Goal: Transaction & Acquisition: Book appointment/travel/reservation

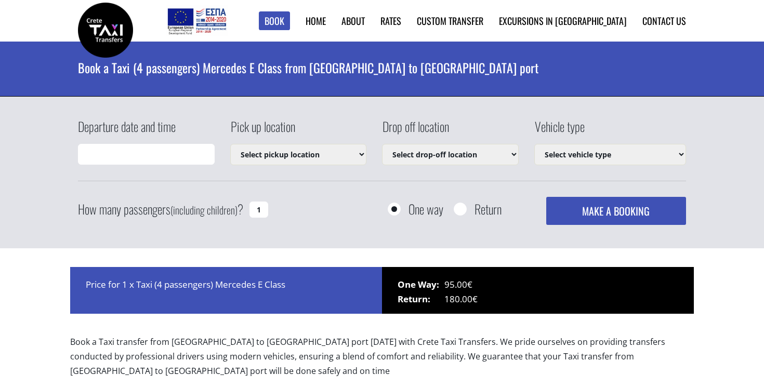
type input "[DATE] 11:51"
select select "540"
click at [188, 157] on input "[DATE] 11:51" at bounding box center [146, 154] width 137 height 21
select select "540"
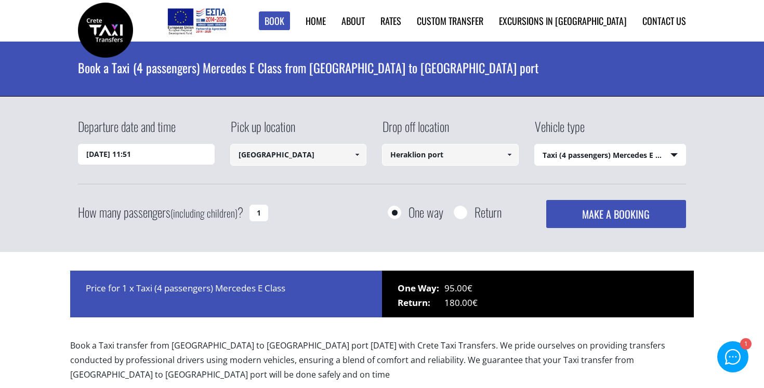
click at [170, 149] on input "[DATE] 11:51" at bounding box center [146, 154] width 137 height 21
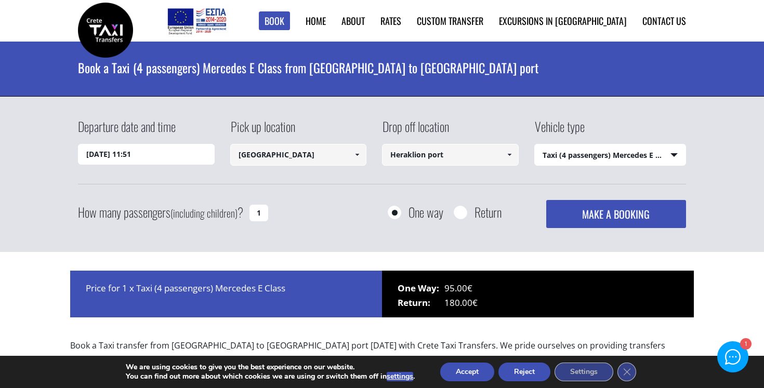
click at [117, 153] on input "[DATE] 11:51" at bounding box center [146, 154] width 137 height 21
click at [126, 160] on input "[DATE] 11:51" at bounding box center [146, 154] width 137 height 21
click at [165, 151] on input "[DATE] 11:51" at bounding box center [146, 154] width 137 height 21
click at [181, 163] on input "[DATE] 11:51" at bounding box center [146, 154] width 137 height 21
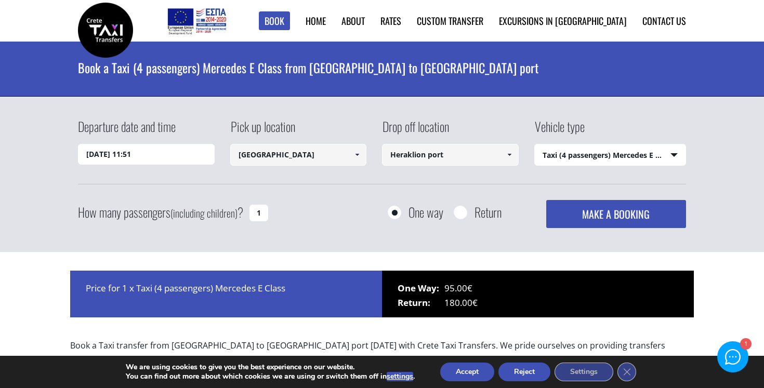
click at [165, 152] on input "[DATE] 11:51" at bounding box center [146, 154] width 137 height 21
click at [207, 197] on div "Departure date and time [DATE] 11:51 Pick up location [GEOGRAPHIC_DATA] Select …" at bounding box center [382, 172] width 608 height 111
click at [120, 155] on input "[DATE] 11:51" at bounding box center [146, 154] width 137 height 21
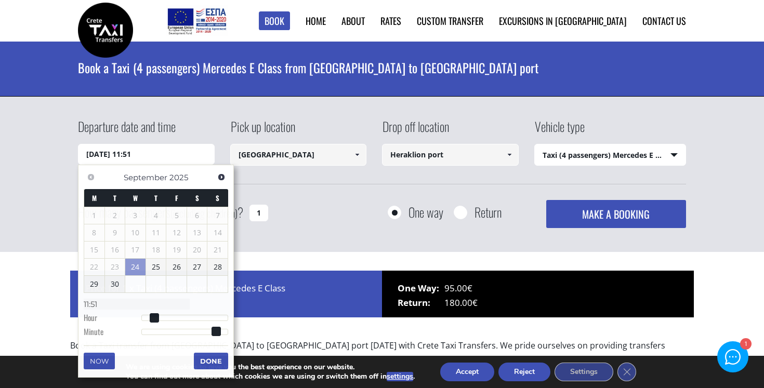
click at [120, 155] on input "24/09/2025 11:51" at bounding box center [146, 154] width 137 height 21
click at [160, 266] on link "25" at bounding box center [156, 267] width 20 height 17
type input "25/09/2025 05:00"
type input "05:00"
click at [160, 322] on div at bounding box center [184, 319] width 87 height 6
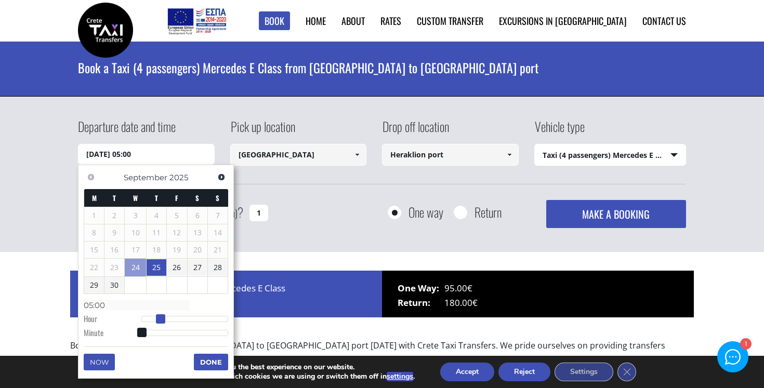
type input "25/09/2025 06:00"
type input "06:00"
click at [164, 321] on span at bounding box center [164, 318] width 9 height 9
click at [207, 361] on button "Done" at bounding box center [211, 362] width 34 height 17
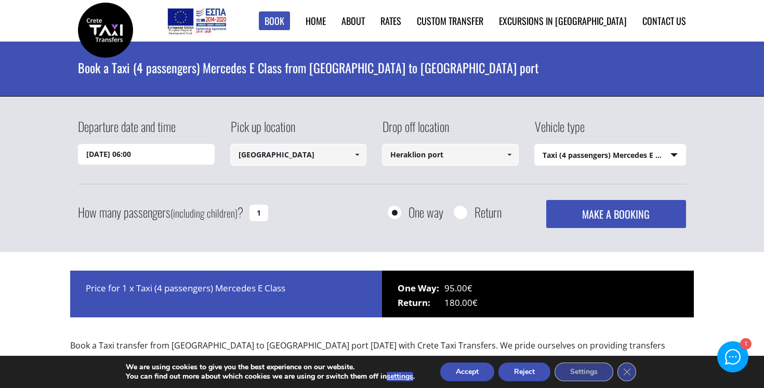
click at [261, 213] on input "1" at bounding box center [258, 213] width 19 height 17
drag, startPoint x: 263, startPoint y: 213, endPoint x: 248, endPoint y: 213, distance: 14.6
click at [249, 213] on input "1" at bounding box center [258, 213] width 19 height 17
type input "2"
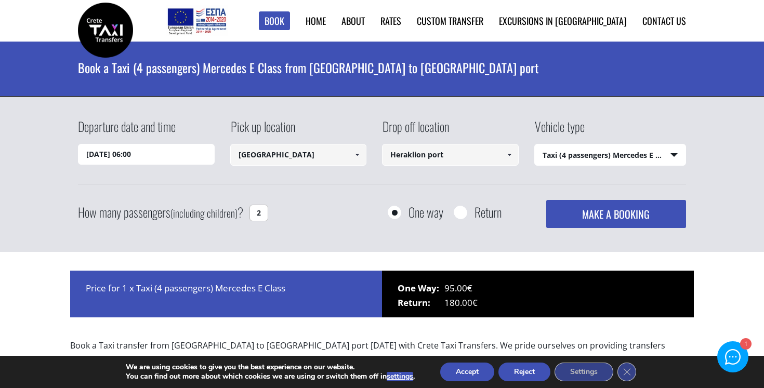
click at [323, 210] on div "How many passengers (including children) ? 2 One way Return MAKE A BOOKING Plea…" at bounding box center [382, 214] width 608 height 28
click at [655, 155] on select "Select vehicle type Taxi (4 passengers) Mercedes E Class Mini Van (7 passengers…" at bounding box center [610, 155] width 151 height 22
click at [597, 154] on select "Select vehicle type Taxi (4 passengers) Mercedes E Class Mini Van (7 passengers…" at bounding box center [610, 155] width 151 height 22
click at [535, 144] on select "Select vehicle type Taxi (4 passengers) Mercedes E Class Mini Van (7 passengers…" at bounding box center [610, 155] width 151 height 22
click at [600, 149] on select "Select vehicle type Taxi (4 passengers) Mercedes E Class Mini Van (7 passengers…" at bounding box center [610, 155] width 151 height 22
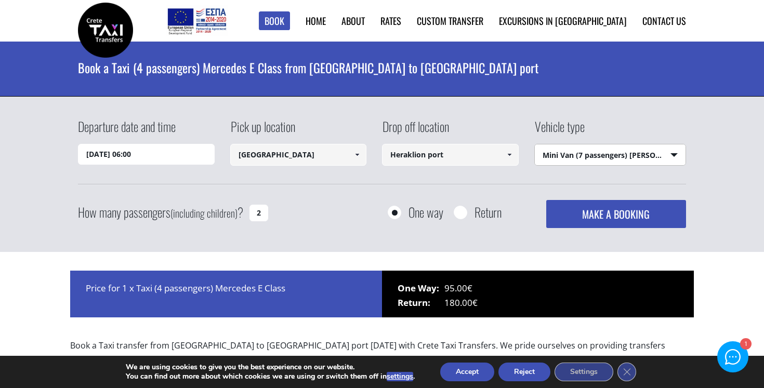
select select "540"
click at [535, 144] on select "Select vehicle type Taxi (4 passengers) Mercedes E Class Mini Van (7 passengers…" at bounding box center [610, 155] width 151 height 22
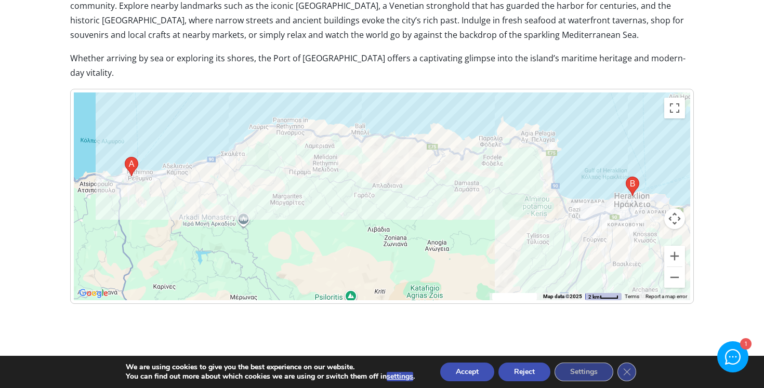
scroll to position [825, 0]
